Goal: Ask a question

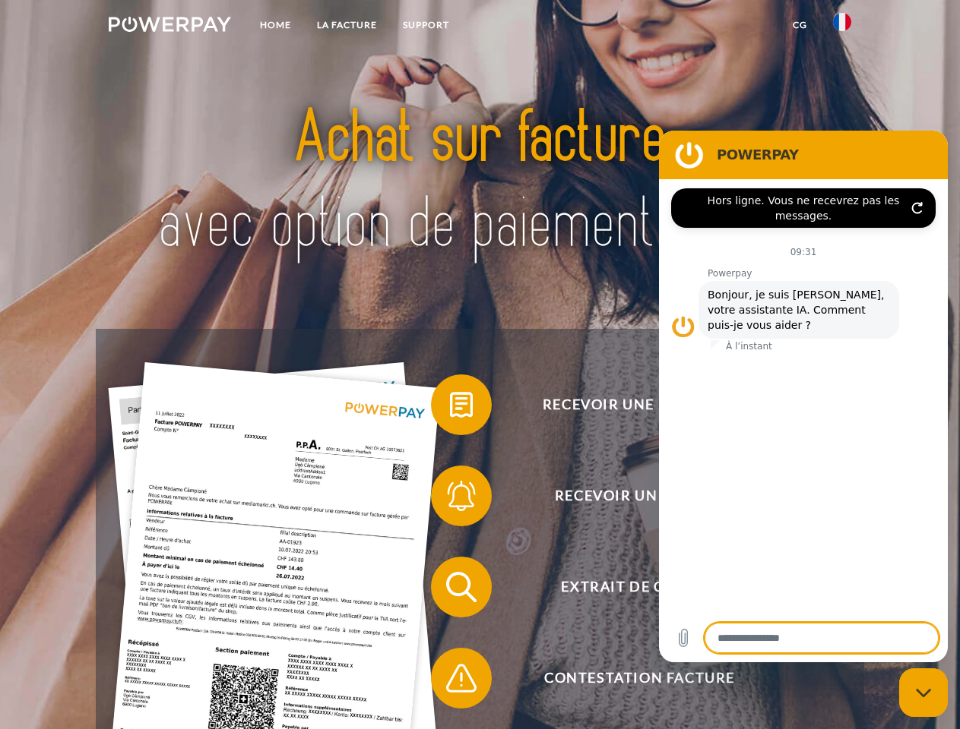
click at [169, 27] on img at bounding box center [170, 24] width 122 height 15
click at [842, 27] on img at bounding box center [842, 22] width 18 height 18
click at [799, 25] on link "CG" at bounding box center [800, 24] width 40 height 27
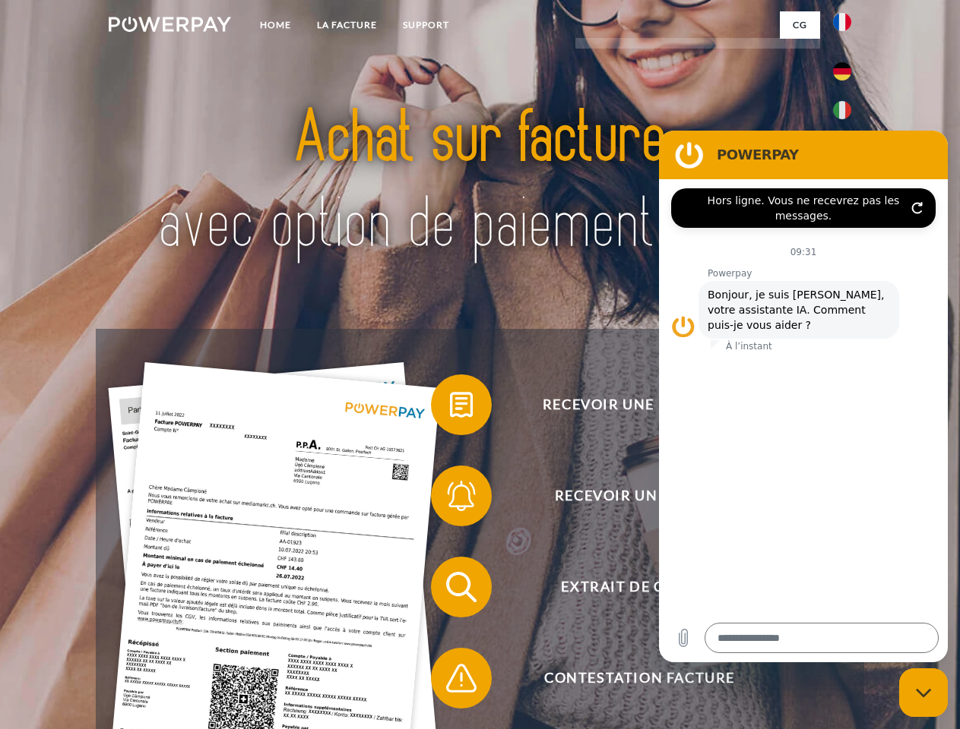
click at [450, 408] on span at bounding box center [438, 405] width 76 height 76
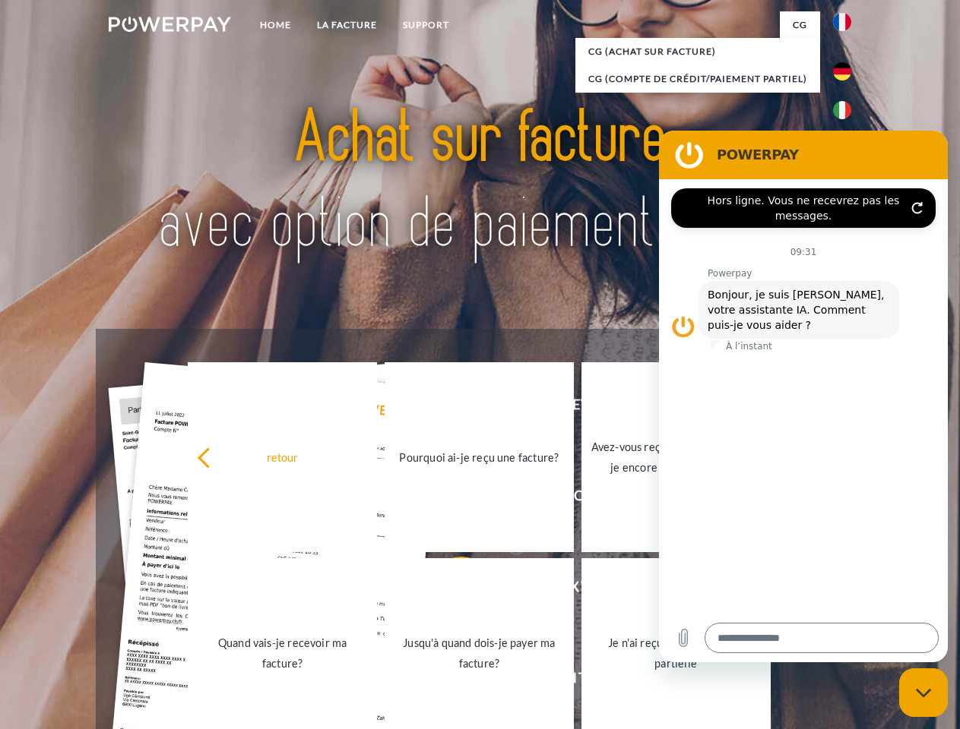
click at [450, 590] on link "Jusqu'à quand dois-je payer ma facture?" at bounding box center [478, 653] width 189 height 190
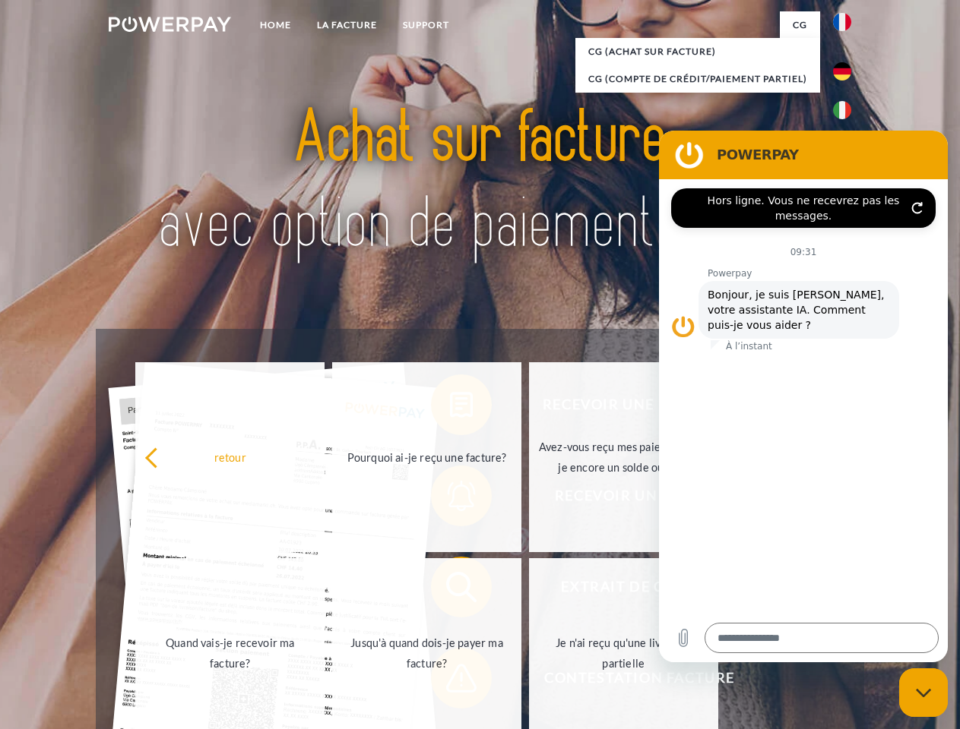
click at [450, 681] on span at bounding box center [438, 678] width 76 height 76
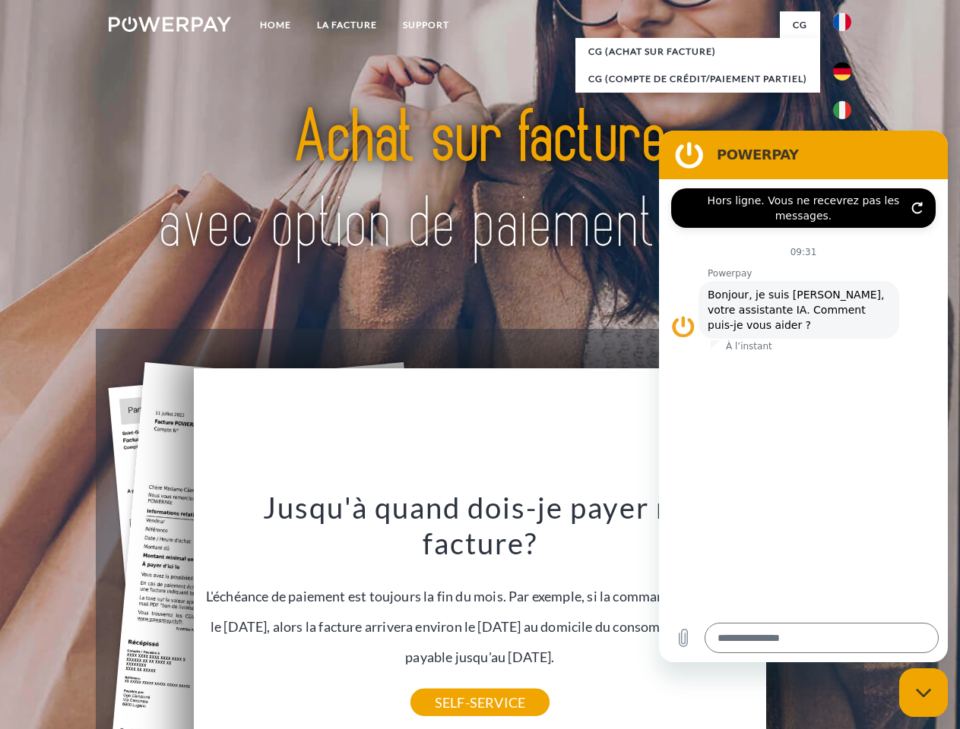
click at [923, 693] on icon "Fermer la fenêtre de messagerie" at bounding box center [924, 693] width 16 height 10
type textarea "*"
